Goal: Information Seeking & Learning: Learn about a topic

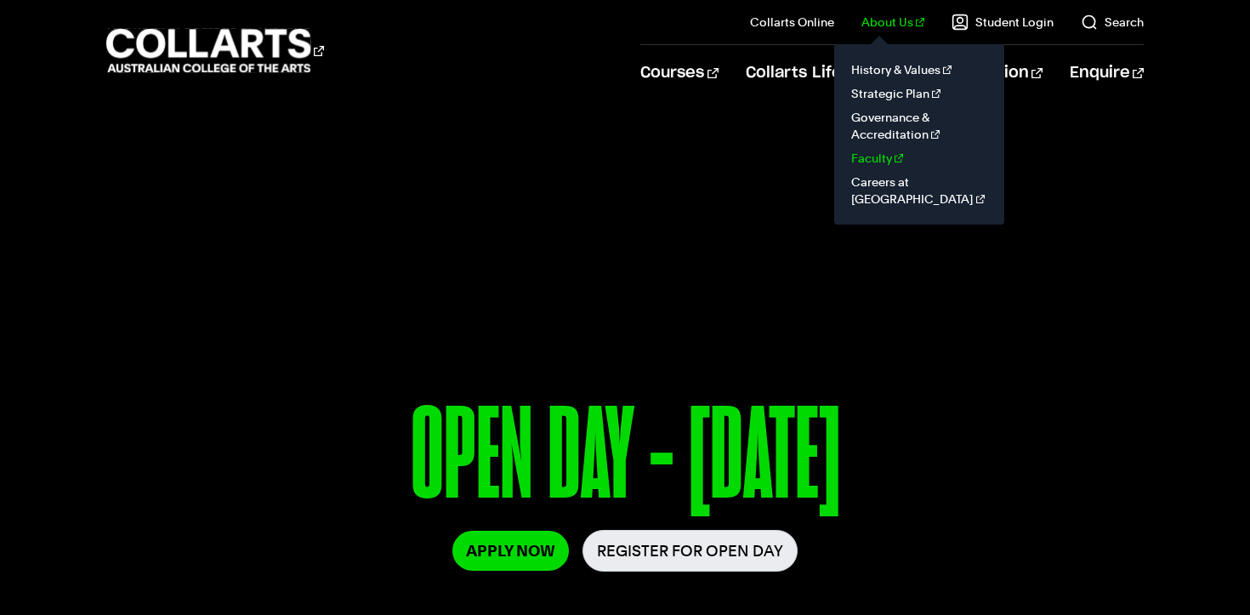
click at [888, 157] on link "Faculty" at bounding box center [919, 158] width 143 height 24
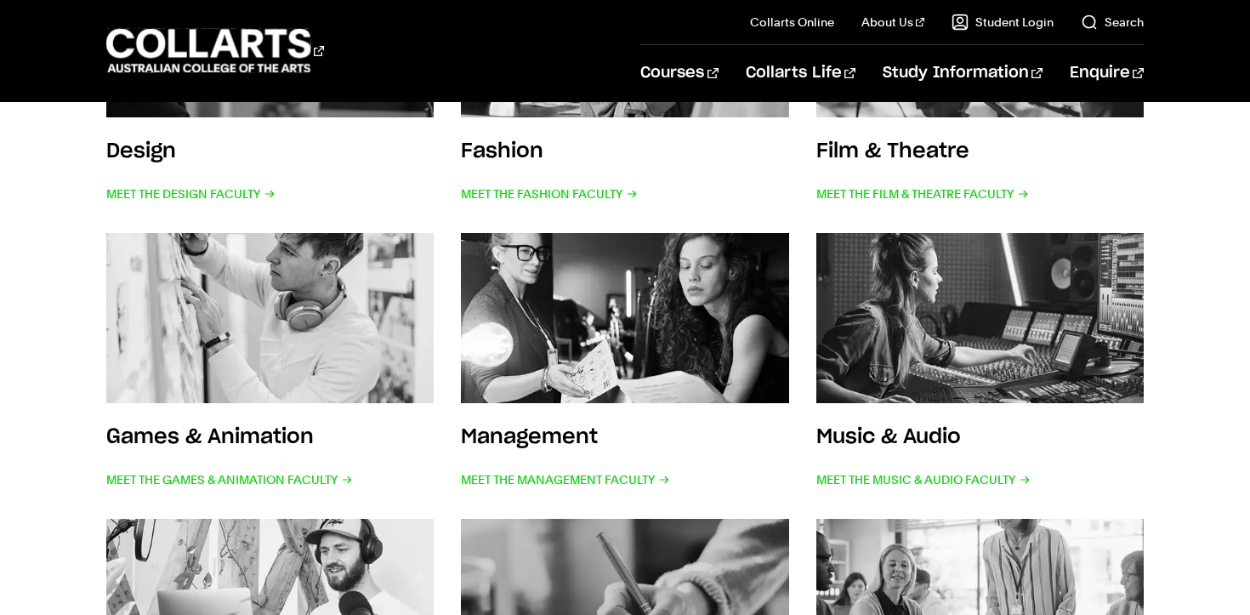
scroll to position [530, 0]
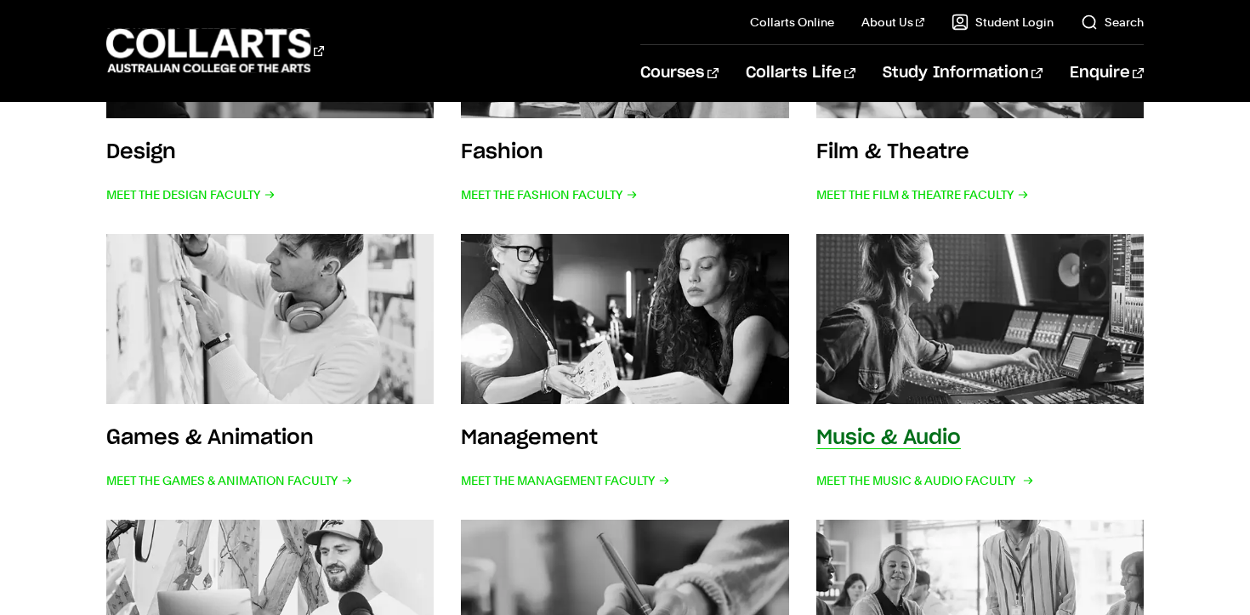
click at [869, 325] on img at bounding box center [979, 318] width 361 height 187
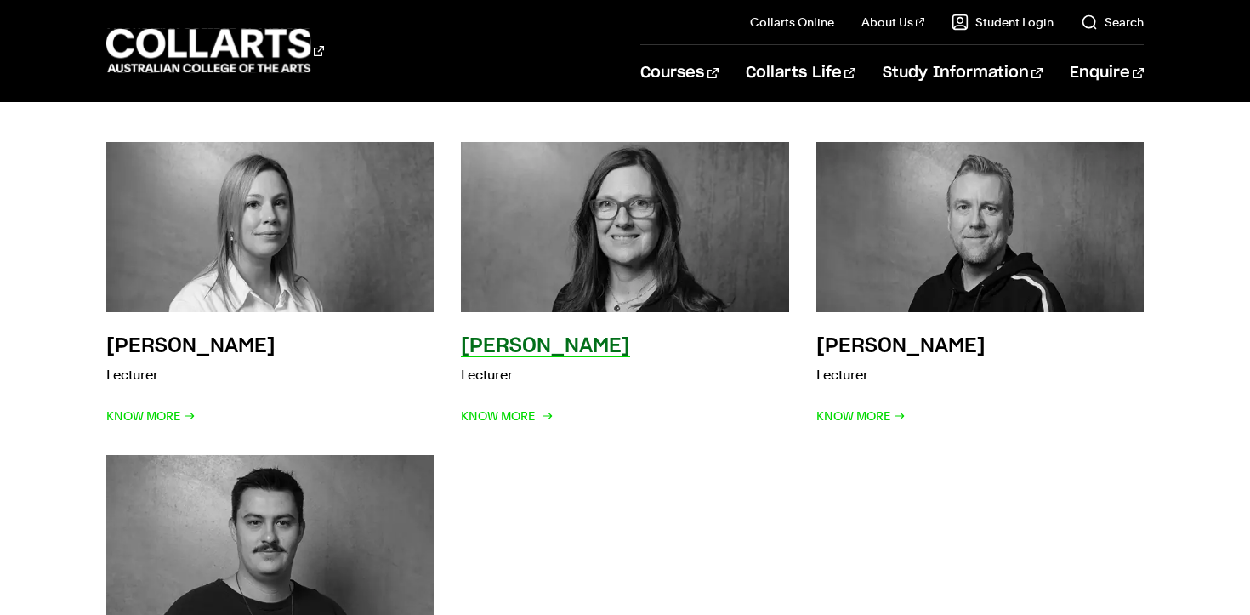
scroll to position [2732, 0]
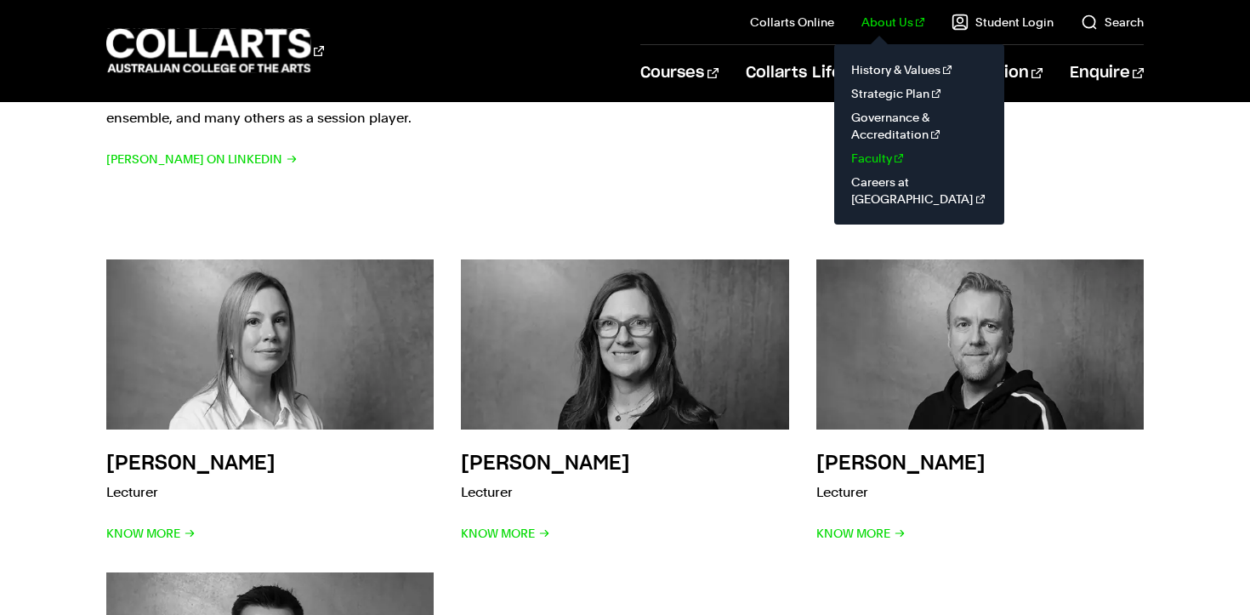
click at [900, 159] on link "Faculty" at bounding box center [919, 158] width 143 height 24
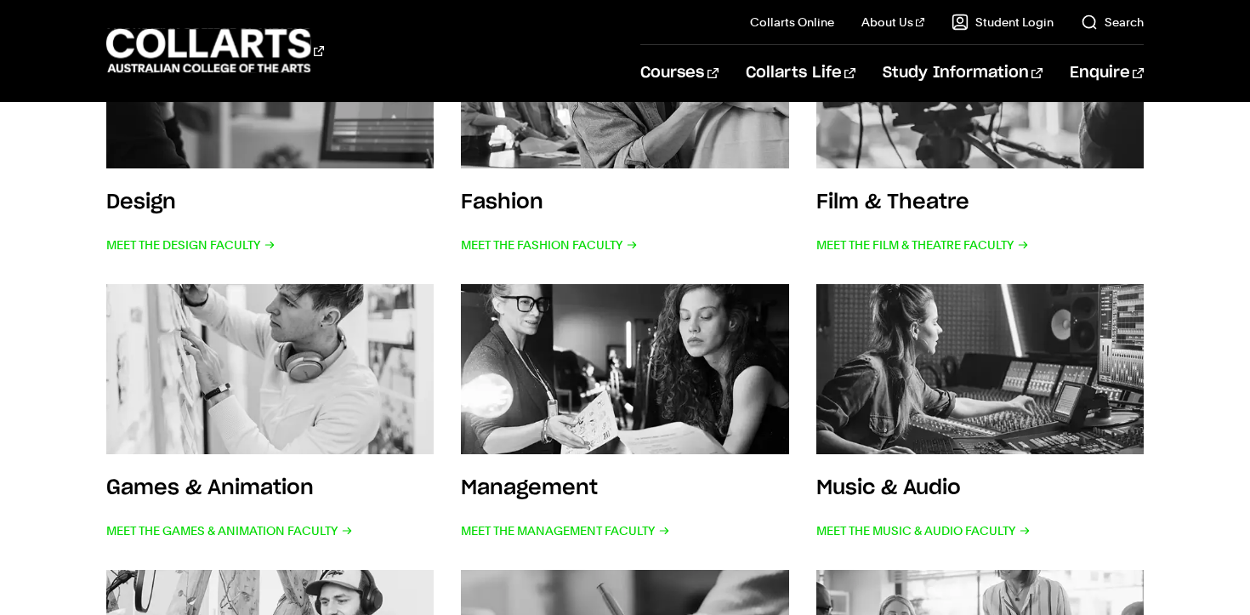
scroll to position [483, 0]
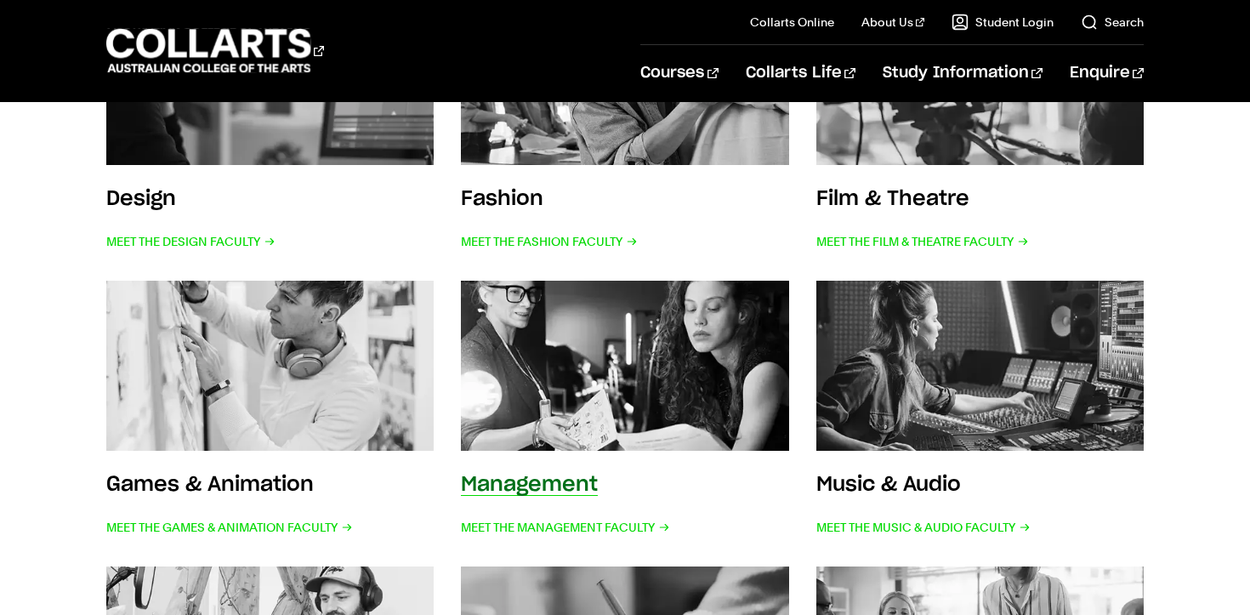
click at [571, 416] on img at bounding box center [625, 365] width 361 height 187
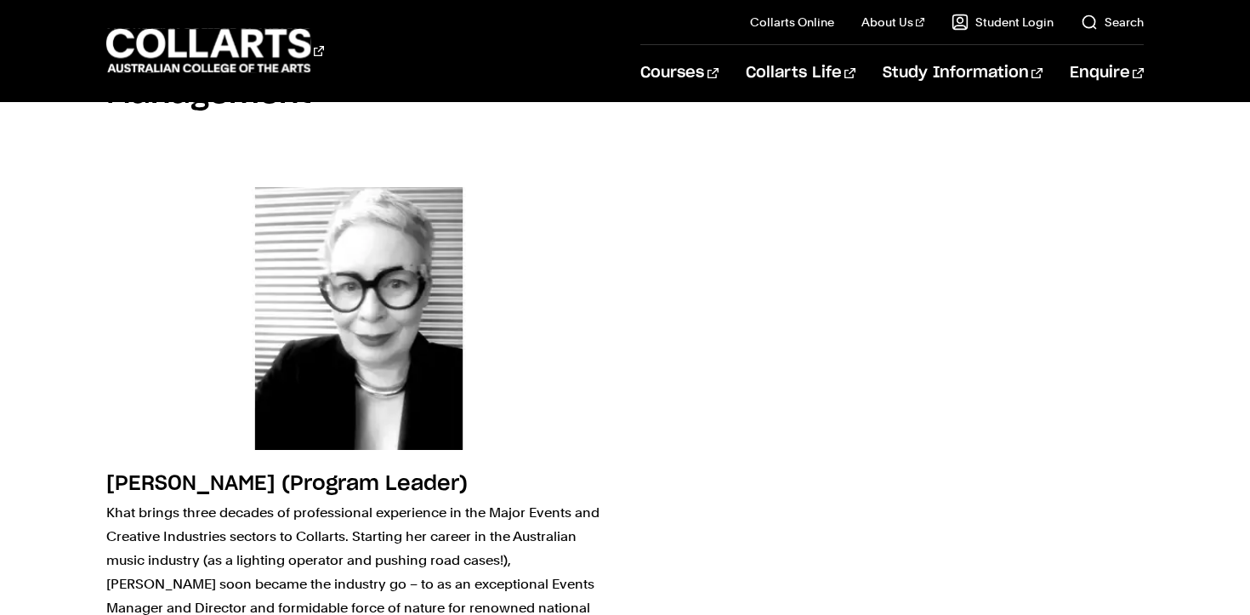
scroll to position [2037, 0]
